Goal: Task Accomplishment & Management: Complete application form

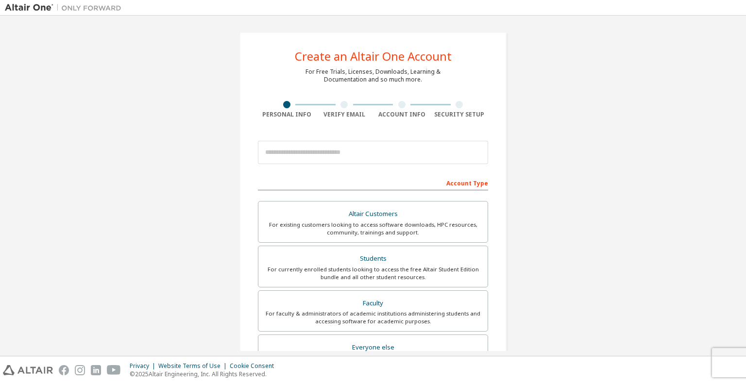
scroll to position [49, 0]
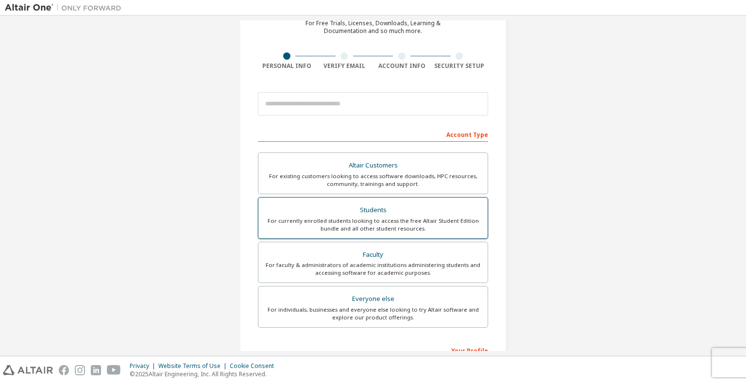
click at [368, 208] on div "Students" at bounding box center [373, 210] width 218 height 14
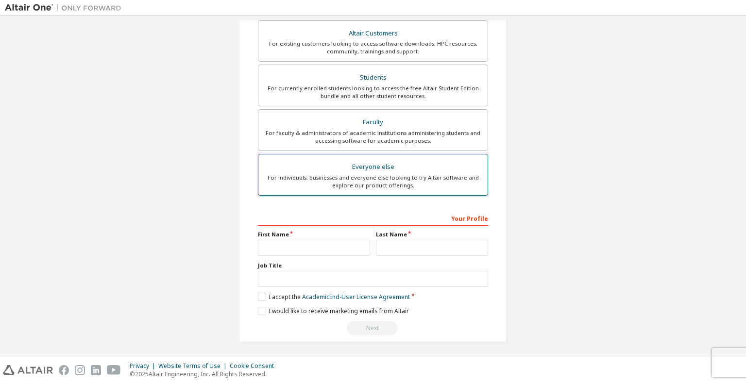
scroll to position [206, 0]
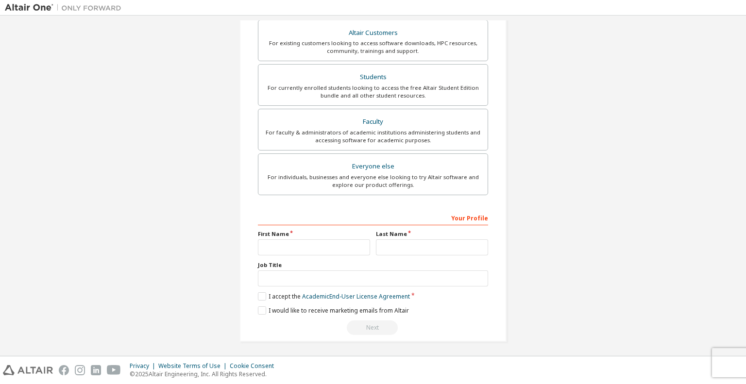
click at [289, 215] on div "Your Profile" at bounding box center [373, 218] width 230 height 16
click at [284, 220] on div "Your Profile" at bounding box center [373, 218] width 230 height 16
click at [312, 223] on div "Your Profile First Name Last Name Job Title Please provide State/Province to he…" at bounding box center [373, 273] width 230 height 126
click at [270, 242] on input "text" at bounding box center [314, 247] width 112 height 16
type input "******"
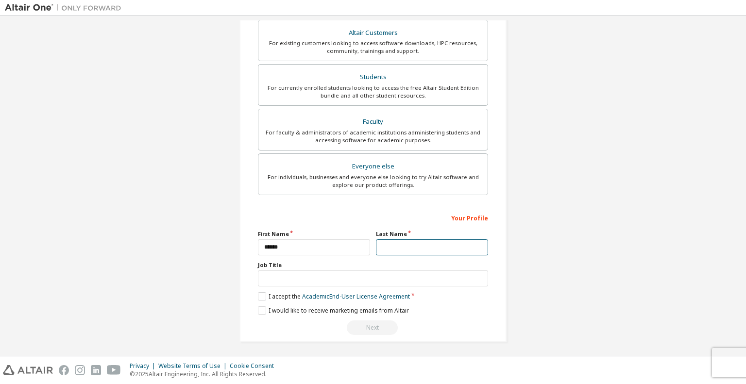
click at [398, 248] on input "text" at bounding box center [432, 247] width 112 height 16
type input "******"
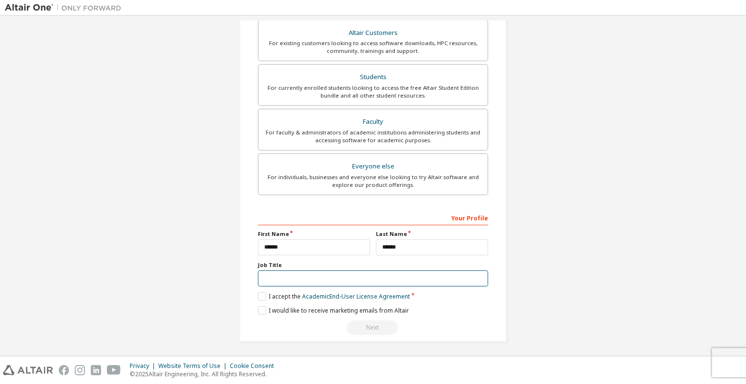
click at [341, 270] on input "text" at bounding box center [373, 278] width 230 height 16
click at [261, 297] on label "I accept the Academic End-User License Agreement" at bounding box center [334, 296] width 152 height 8
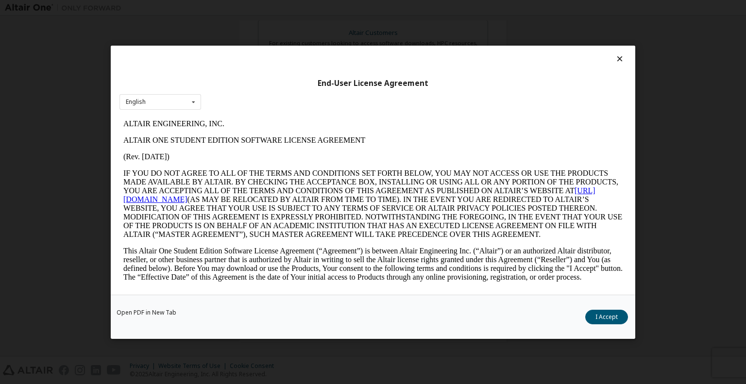
scroll to position [0, 0]
click at [623, 313] on button "I Accept" at bounding box center [606, 316] width 43 height 15
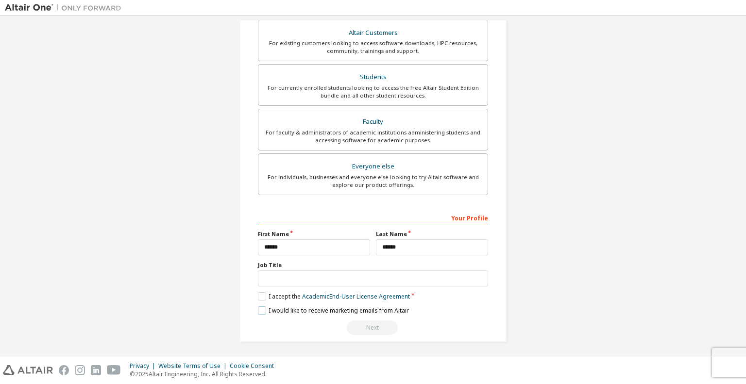
click at [258, 312] on label "I would like to receive marketing emails from Altair" at bounding box center [333, 310] width 151 height 8
drag, startPoint x: 352, startPoint y: 271, endPoint x: 350, endPoint y: 277, distance: 6.6
click at [350, 276] on input "text" at bounding box center [373, 278] width 230 height 16
click at [543, 270] on div "Create an Altair One Account For Free Trials, Licenses, Downloads, Learning & D…" at bounding box center [373, 83] width 736 height 539
click at [375, 323] on div "Next" at bounding box center [373, 327] width 230 height 15
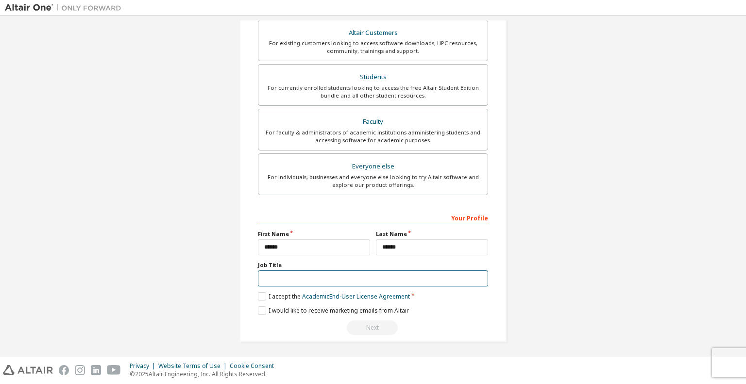
click at [368, 279] on input "text" at bounding box center [373, 278] width 230 height 16
click at [369, 214] on div "Your Profile" at bounding box center [373, 218] width 230 height 16
drag, startPoint x: 448, startPoint y: 215, endPoint x: 462, endPoint y: 218, distance: 14.4
click at [453, 217] on div "Your Profile" at bounding box center [373, 218] width 230 height 16
click at [462, 218] on div "Your Profile" at bounding box center [373, 218] width 230 height 16
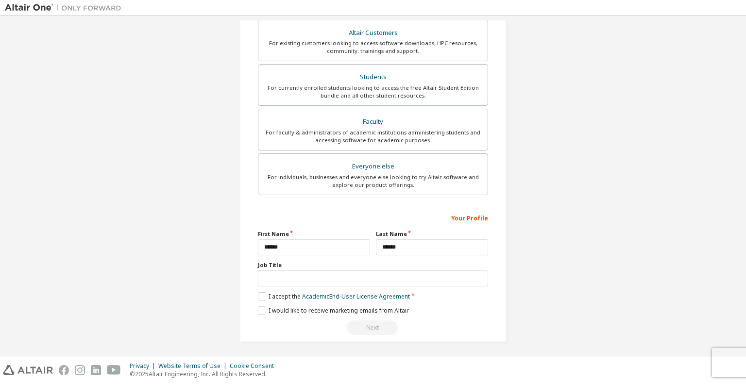
click at [470, 217] on div "Your Profile" at bounding box center [373, 218] width 230 height 16
click at [359, 278] on input "text" at bounding box center [373, 278] width 230 height 16
type input "*"
type input "*******"
click at [490, 308] on div "Create an Altair One Account For Free Trials, Licenses, Downloads, Learning & D…" at bounding box center [372, 84] width 267 height 516
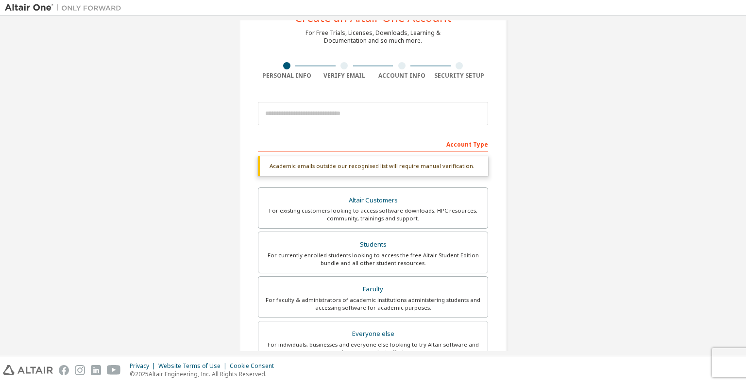
scroll to position [12, 0]
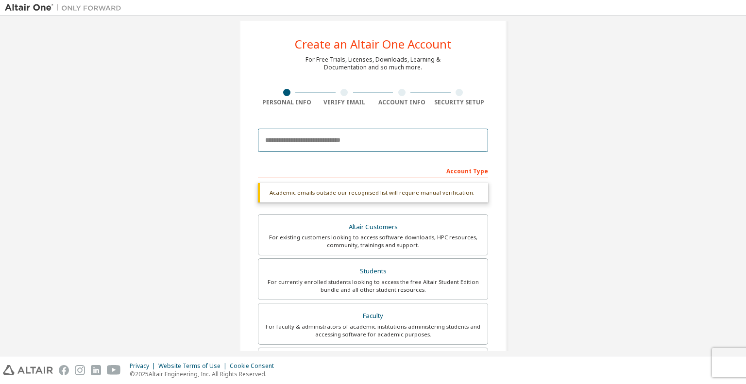
click at [340, 138] on input "email" at bounding box center [373, 140] width 230 height 23
click at [340, 137] on input "*********" at bounding box center [373, 140] width 230 height 23
type input "**********"
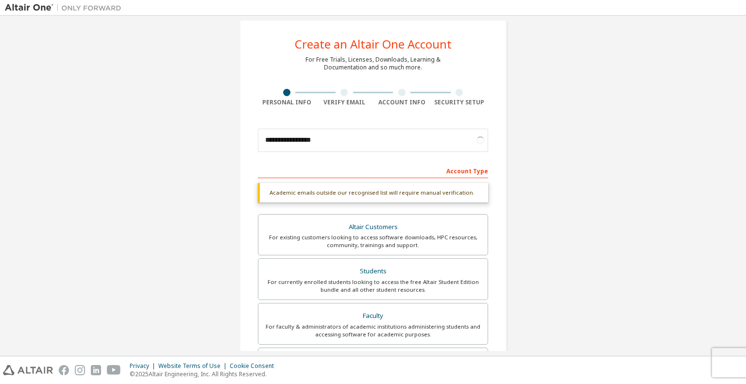
click at [510, 151] on div "**********" at bounding box center [373, 277] width 290 height 539
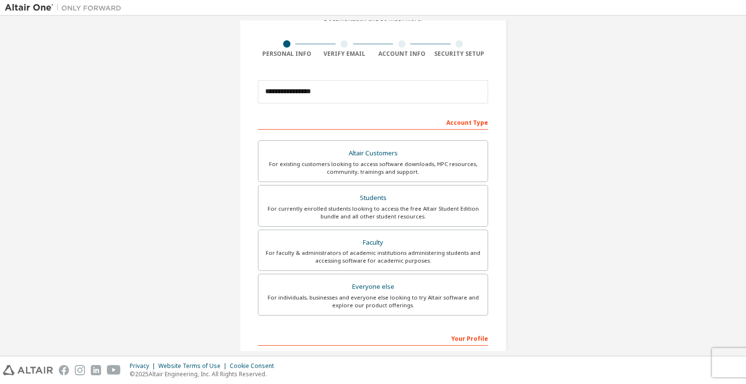
scroll to position [181, 0]
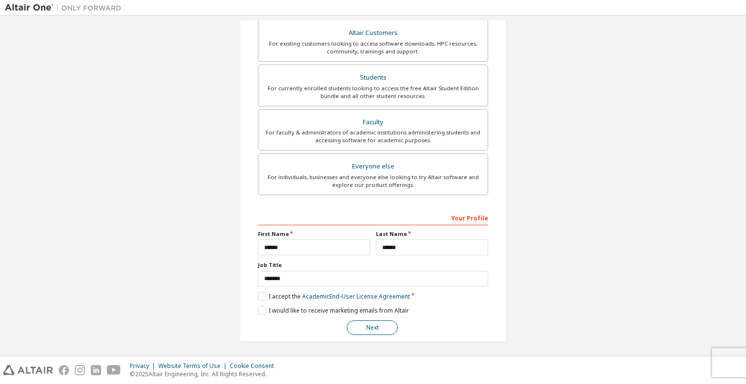
click at [388, 325] on button "Next" at bounding box center [372, 327] width 51 height 15
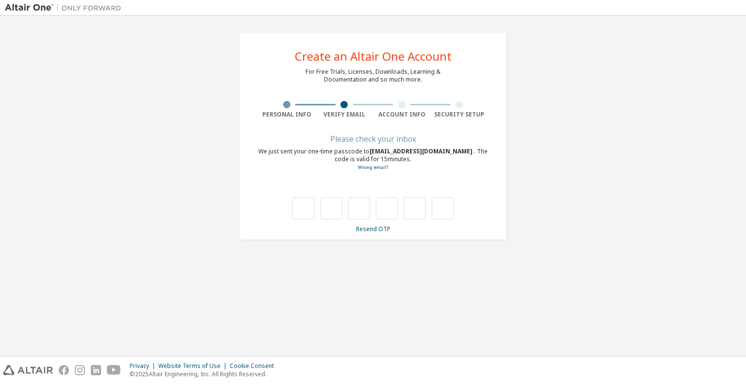
scroll to position [0, 0]
type input "*"
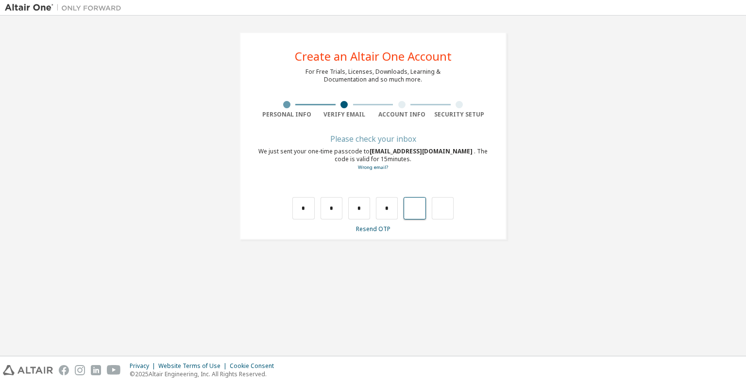
type input "*"
click at [330, 192] on input "text" at bounding box center [373, 189] width 229 height 15
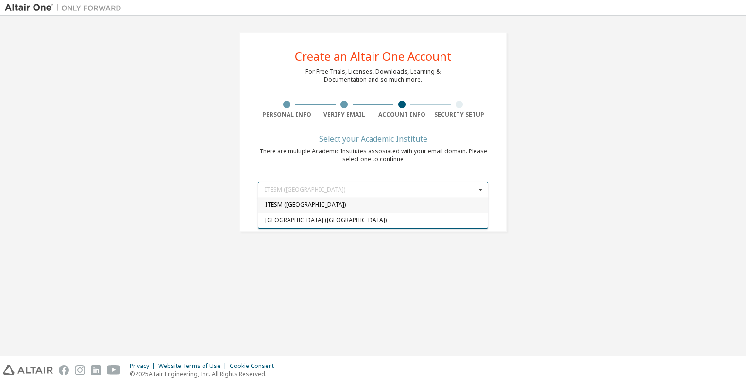
click at [327, 209] on div "ITESM ([GEOGRAPHIC_DATA])" at bounding box center [372, 205] width 229 height 16
type input "*****"
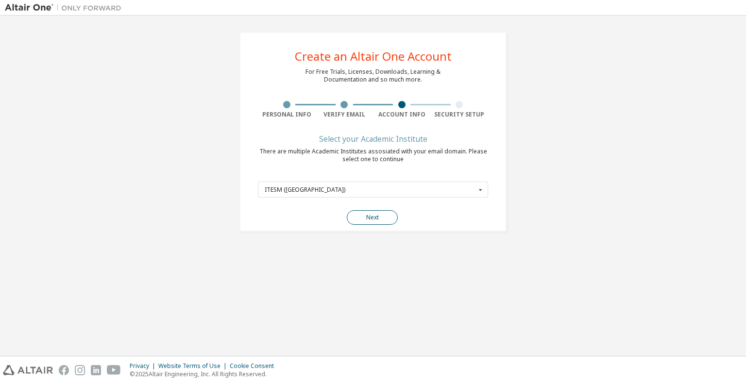
click at [365, 214] on button "Next" at bounding box center [372, 217] width 51 height 15
